Goal: Book appointment/travel/reservation

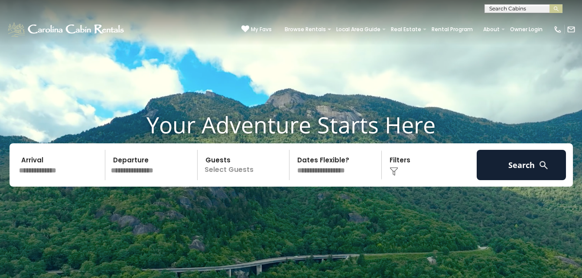
click at [75, 172] on input "text" at bounding box center [61, 165] width 90 height 30
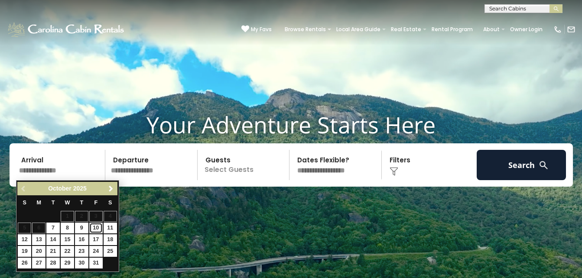
click at [99, 229] on link "10" at bounding box center [95, 228] width 13 height 11
type input "********"
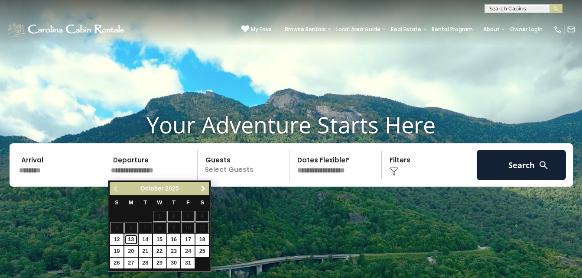
click at [130, 239] on link "13" at bounding box center [130, 239] width 13 height 11
type input "********"
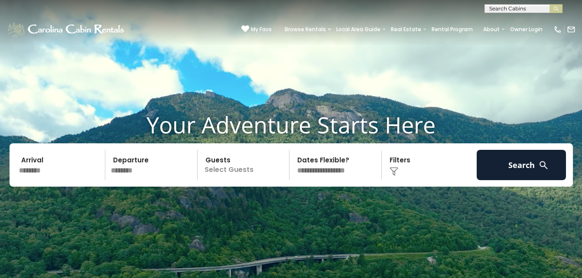
click at [235, 173] on p "Select Guests" at bounding box center [244, 165] width 89 height 30
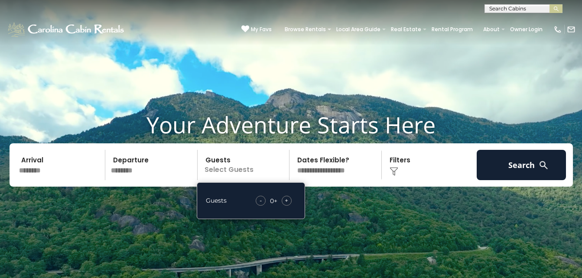
click at [288, 202] on span "+" at bounding box center [286, 200] width 3 height 9
click at [288, 201] on span "+" at bounding box center [286, 200] width 3 height 9
drag, startPoint x: 288, startPoint y: 201, endPoint x: 388, endPoint y: 207, distance: 100.7
click at [388, 207] on video at bounding box center [291, 145] width 582 height 291
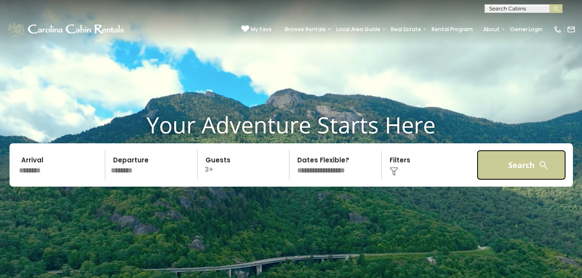
click at [514, 159] on button "Search" at bounding box center [521, 165] width 90 height 30
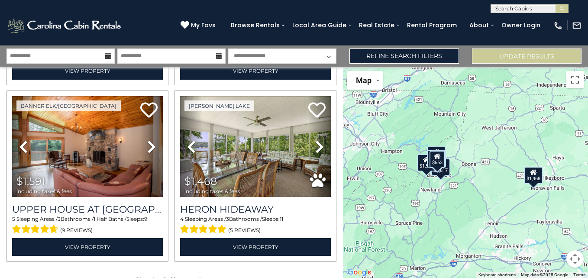
scroll to position [372, 0]
